Goal: Information Seeking & Learning: Learn about a topic

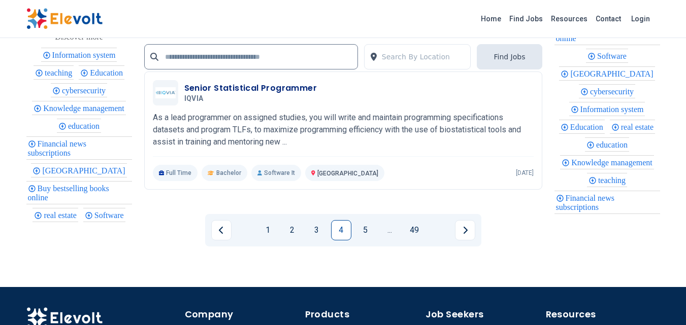
scroll to position [2341, 0]
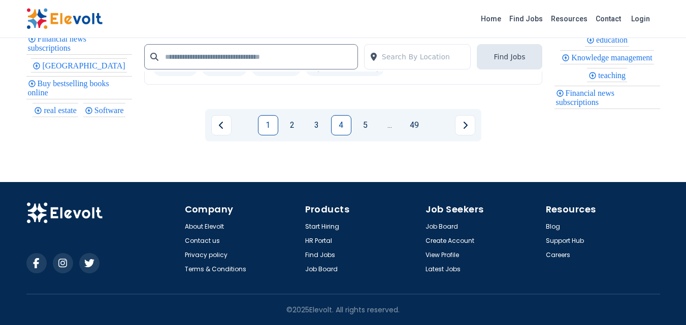
click at [267, 122] on link "1" at bounding box center [268, 125] width 20 height 20
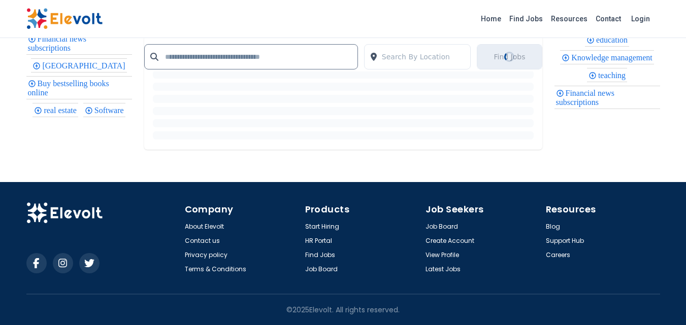
scroll to position [0, 0]
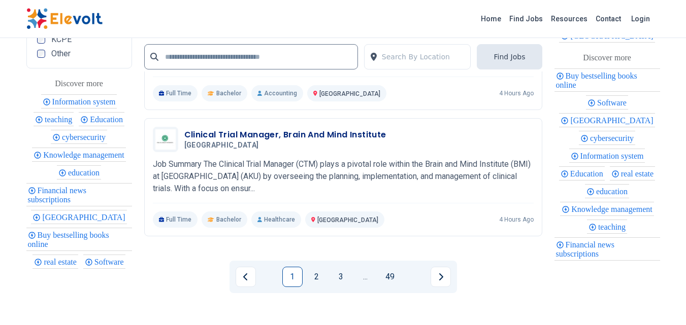
scroll to position [2233, 0]
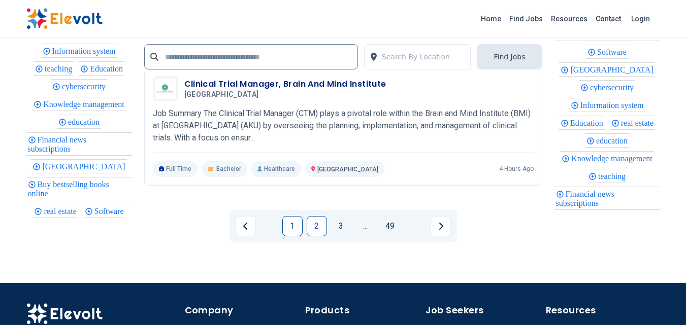
click at [318, 231] on link "2" at bounding box center [317, 226] width 20 height 20
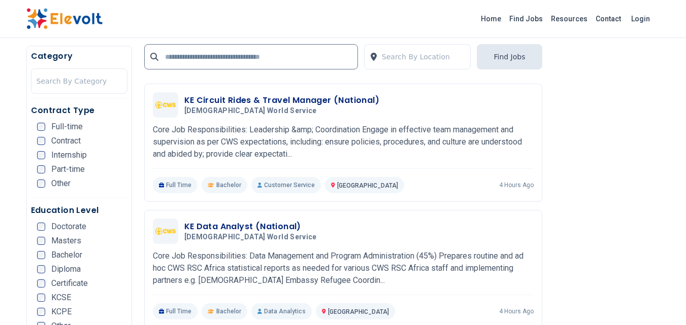
scroll to position [304, 0]
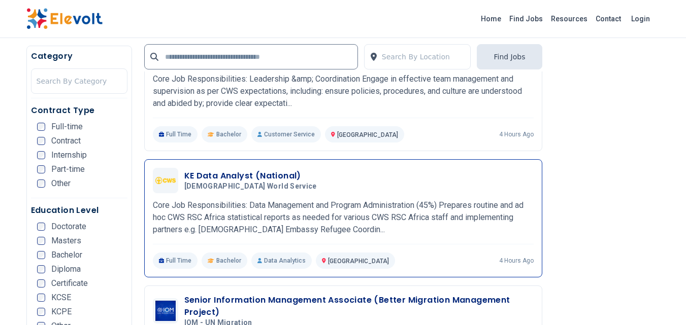
click at [363, 205] on p "Core Job Responsibilities: Data Management and Program Administration (45%) Pre…" at bounding box center [343, 217] width 381 height 37
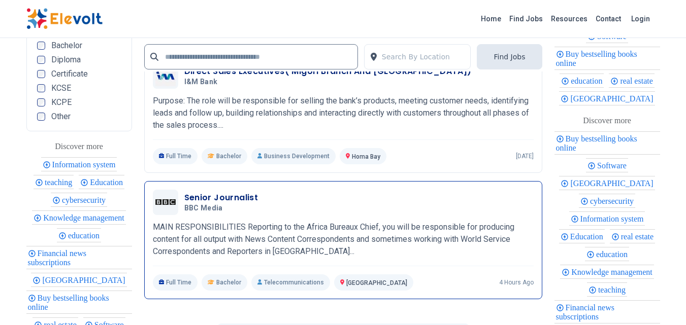
scroll to position [2233, 0]
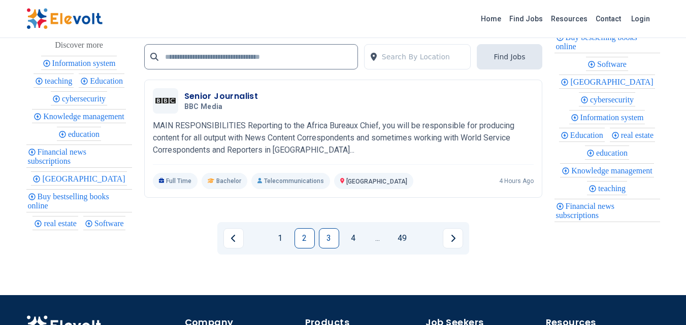
click at [326, 240] on link "3" at bounding box center [329, 238] width 20 height 20
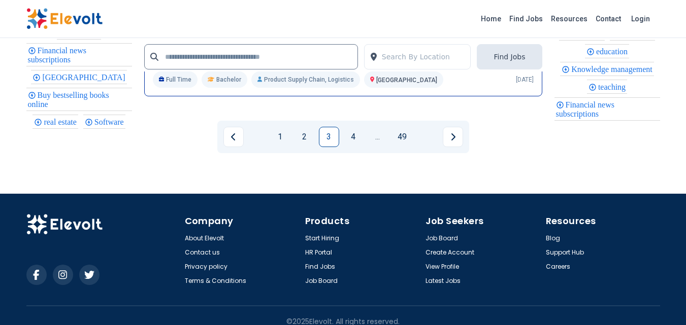
scroll to position [2131, 0]
